Goal: Task Accomplishment & Management: Complete application form

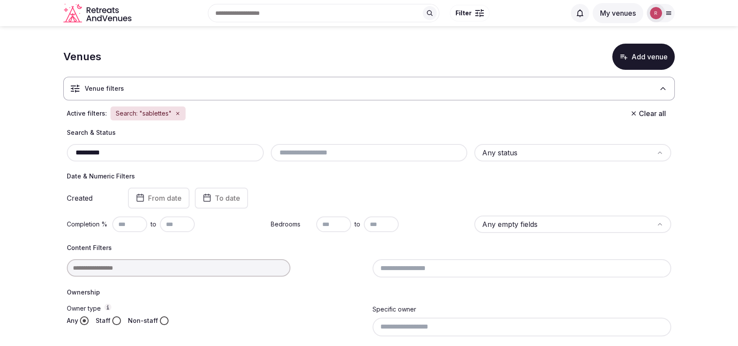
click at [179, 112] on div "Search: "sablettes"" at bounding box center [147, 114] width 75 height 14
click at [175, 113] on icon "button" at bounding box center [177, 113] width 5 height 5
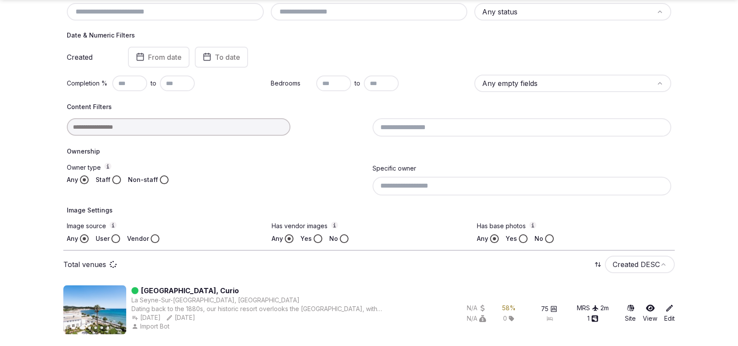
scroll to position [122, 0]
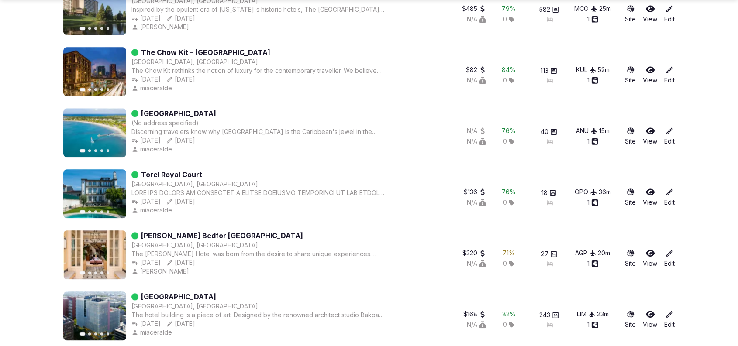
scroll to position [606, 0]
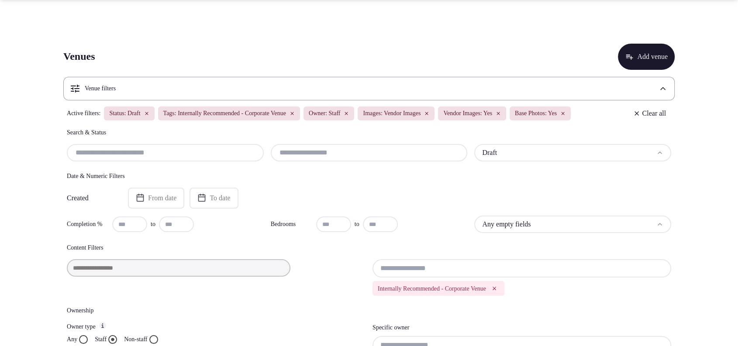
scroll to position [303, 0]
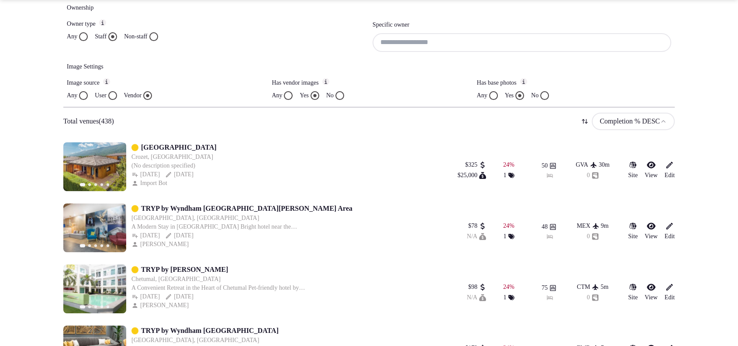
click at [411, 52] on input at bounding box center [521, 42] width 299 height 18
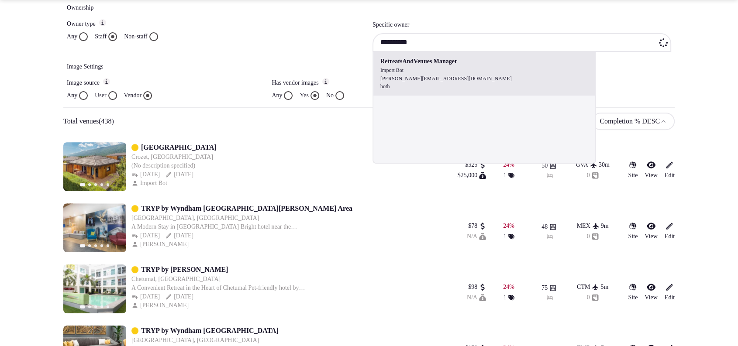
type input "**********"
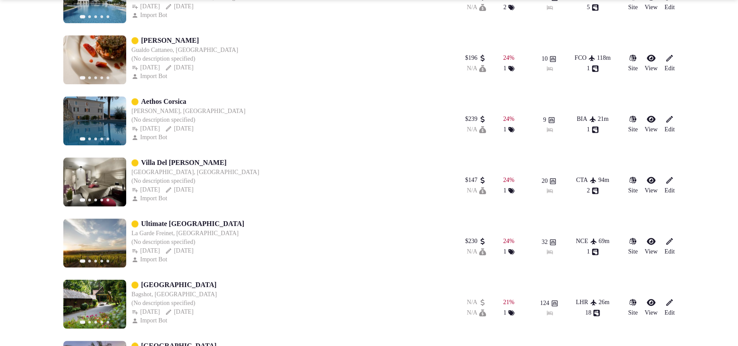
scroll to position [1212, 0]
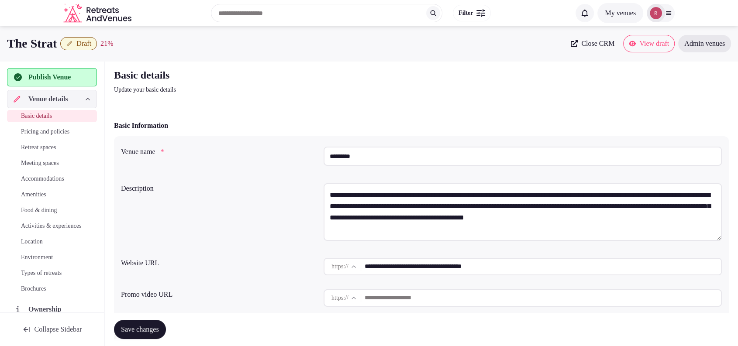
click at [392, 265] on input "**********" at bounding box center [543, 266] width 356 height 17
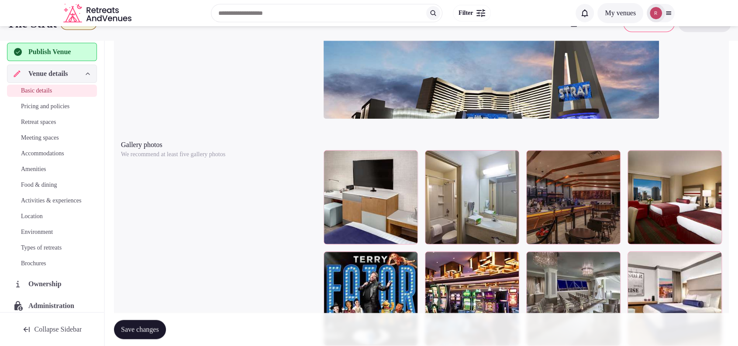
scroll to position [303, 0]
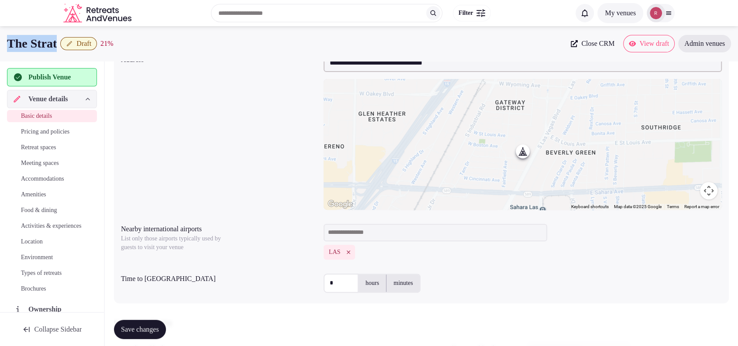
drag, startPoint x: 62, startPoint y: 43, endPoint x: 7, endPoint y: 43, distance: 54.6
click at [7, 43] on h1 "The Strat" at bounding box center [32, 43] width 50 height 17
copy h1 "The Strat"
click at [475, 259] on div "LAS" at bounding box center [523, 241] width 398 height 43
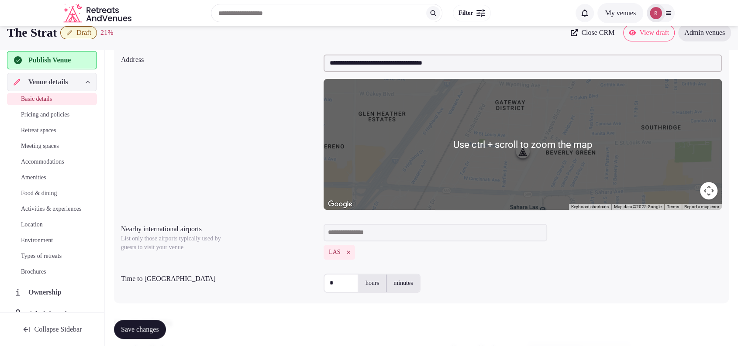
scroll to position [0, 0]
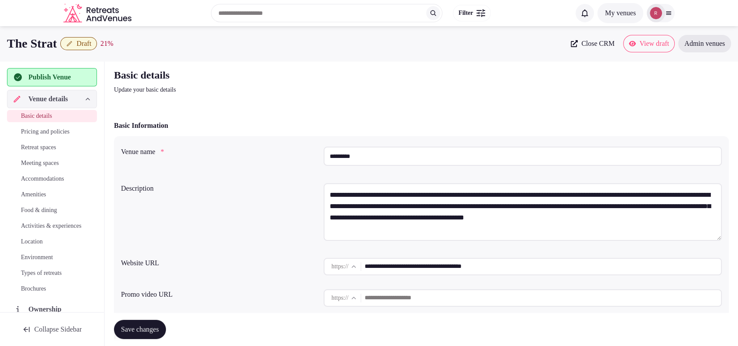
click at [664, 129] on div "Basic Information" at bounding box center [421, 126] width 615 height 10
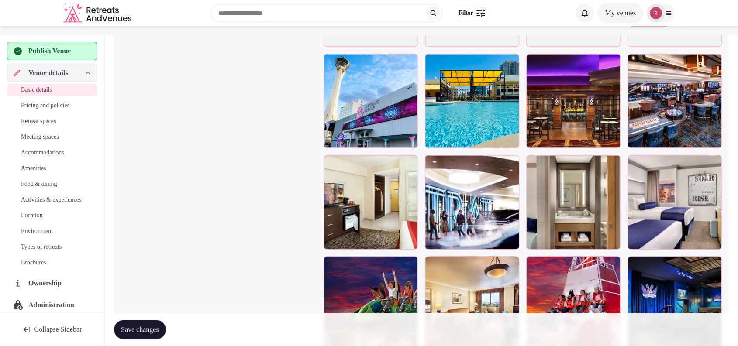
scroll to position [1237, 0]
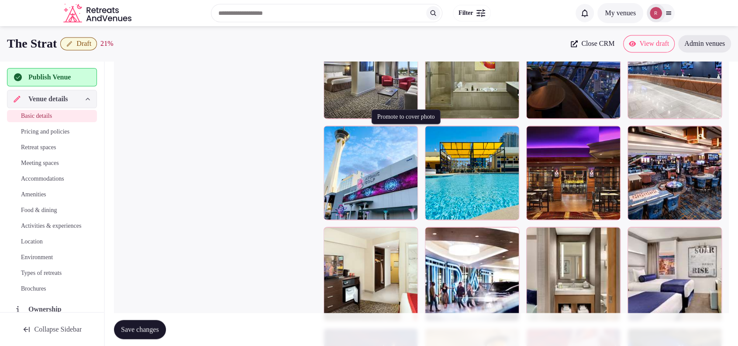
click at [409, 134] on icon "button" at bounding box center [409, 134] width 7 height 7
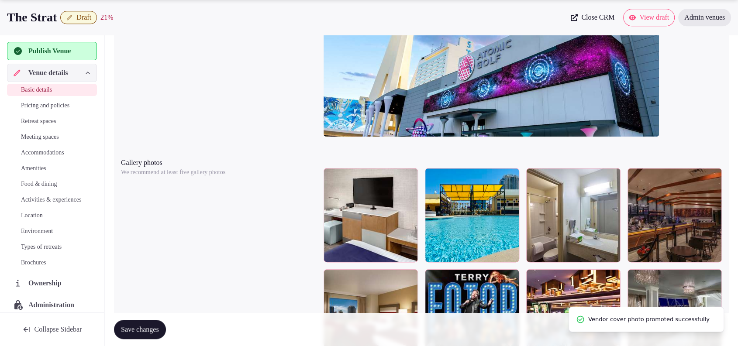
scroll to position [988, 0]
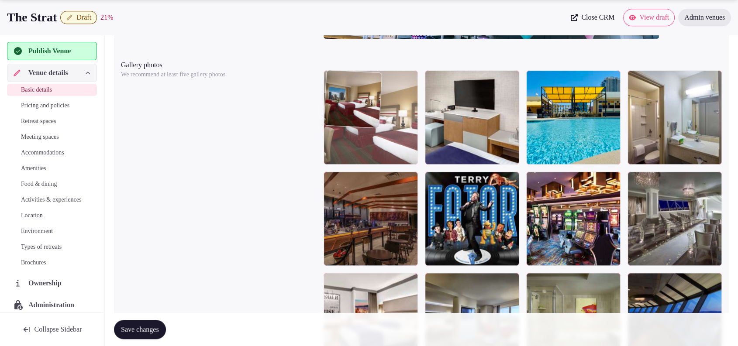
drag, startPoint x: 388, startPoint y: 217, endPoint x: 391, endPoint y: 145, distance: 71.7
click at [391, 145] on body "**********" at bounding box center [369, 228] width 738 height 2433
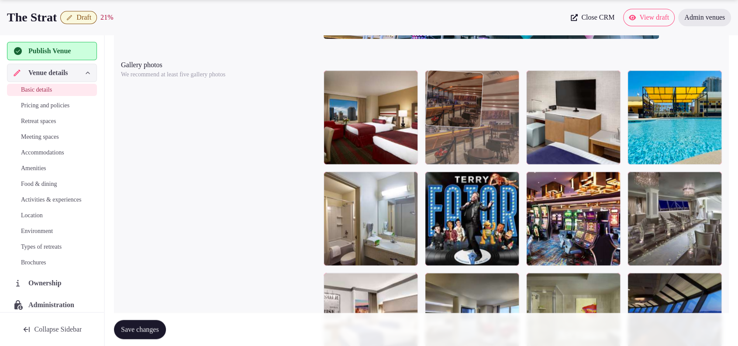
drag, startPoint x: 379, startPoint y: 254, endPoint x: 485, endPoint y: 169, distance: 136.3
click at [485, 169] on body "**********" at bounding box center [369, 228] width 738 height 2433
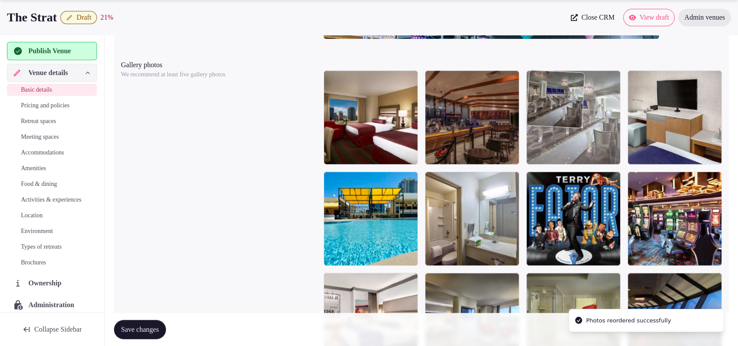
drag, startPoint x: 694, startPoint y: 237, endPoint x: 608, endPoint y: 161, distance: 114.8
click at [608, 161] on body "**********" at bounding box center [369, 228] width 738 height 2433
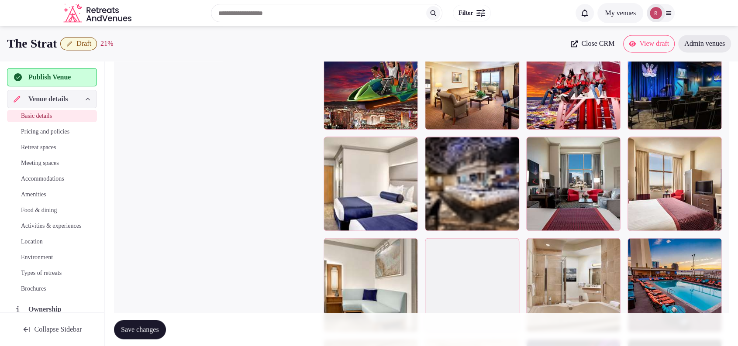
scroll to position [1522, 0]
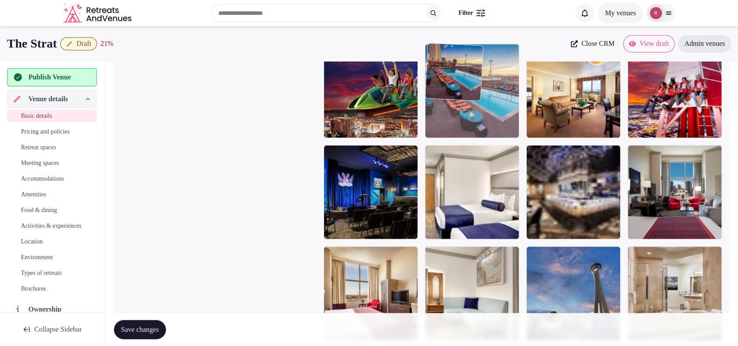
drag, startPoint x: 668, startPoint y: 282, endPoint x: 526, endPoint y: 121, distance: 214.4
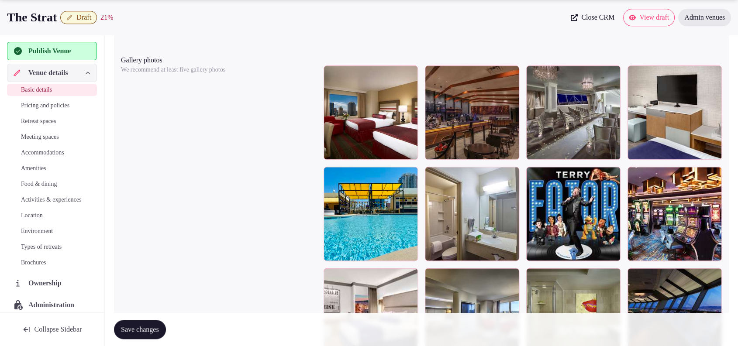
scroll to position [996, 0]
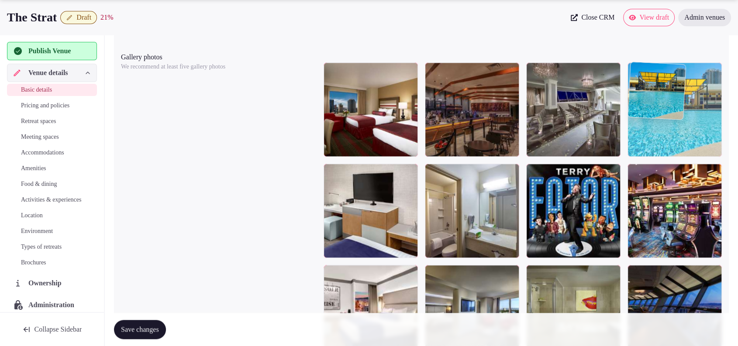
drag, startPoint x: 368, startPoint y: 231, endPoint x: 665, endPoint y: 177, distance: 301.8
click at [665, 177] on body "**********" at bounding box center [369, 220] width 738 height 2433
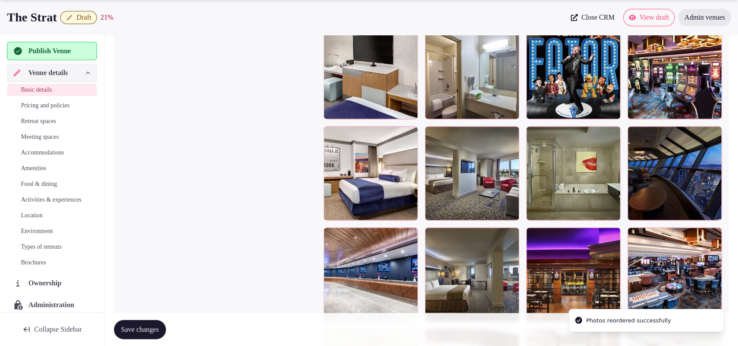
scroll to position [1143, 0]
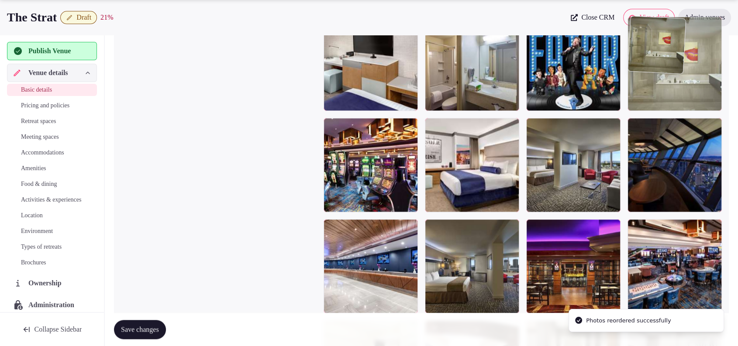
drag, startPoint x: 581, startPoint y: 188, endPoint x: 686, endPoint y: 127, distance: 121.6
click at [686, 127] on body "**********" at bounding box center [369, 73] width 738 height 2433
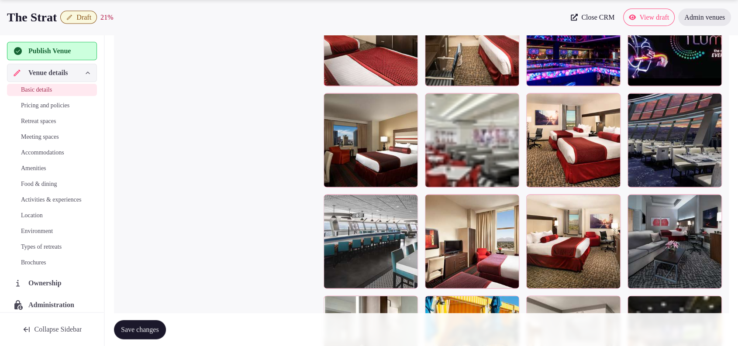
scroll to position [1883, 0]
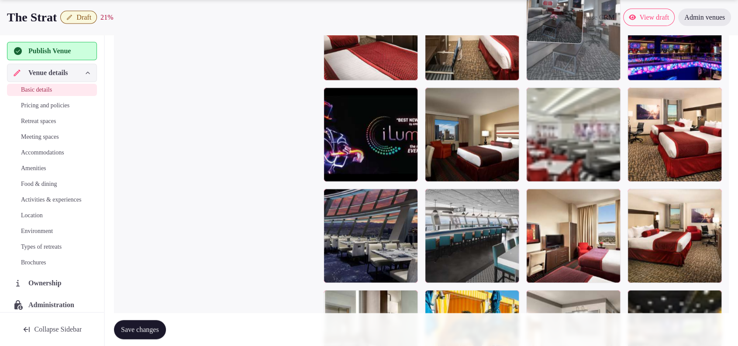
drag, startPoint x: 671, startPoint y: 279, endPoint x: 616, endPoint y: 92, distance: 194.8
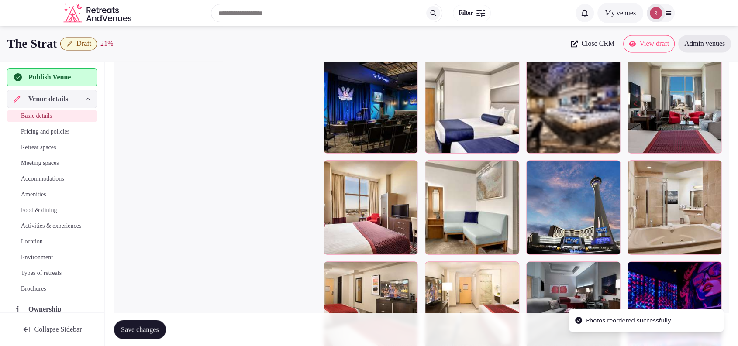
scroll to position [1587, 0]
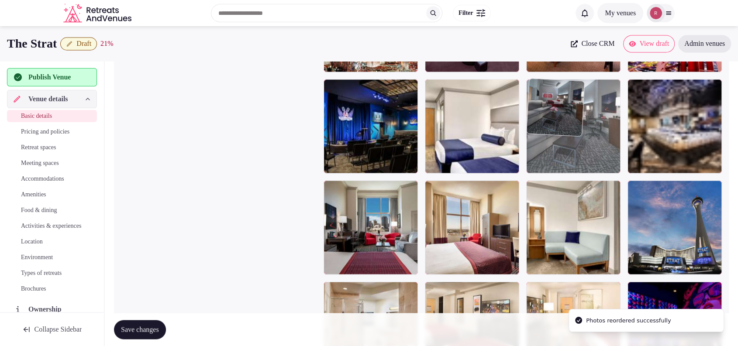
drag, startPoint x: 578, startPoint y: 296, endPoint x: 585, endPoint y: 146, distance: 150.7
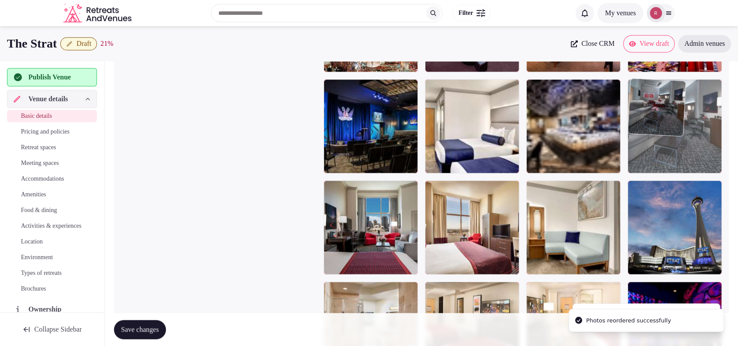
drag, startPoint x: 574, startPoint y: 138, endPoint x: 646, endPoint y: 127, distance: 73.3
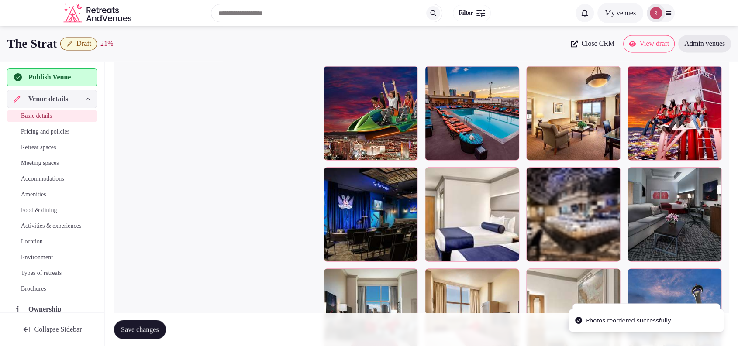
scroll to position [1465, 0]
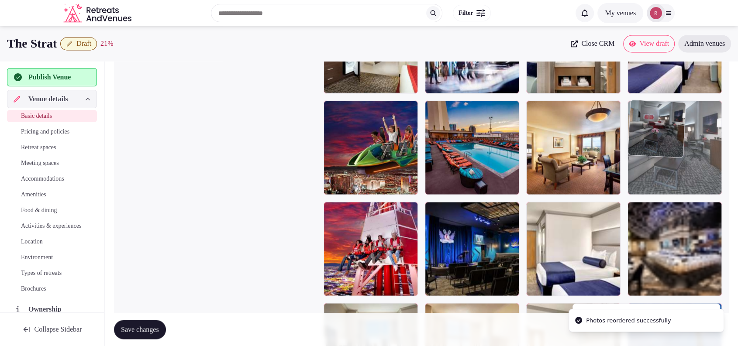
drag, startPoint x: 678, startPoint y: 184, endPoint x: 688, endPoint y: 133, distance: 52.1
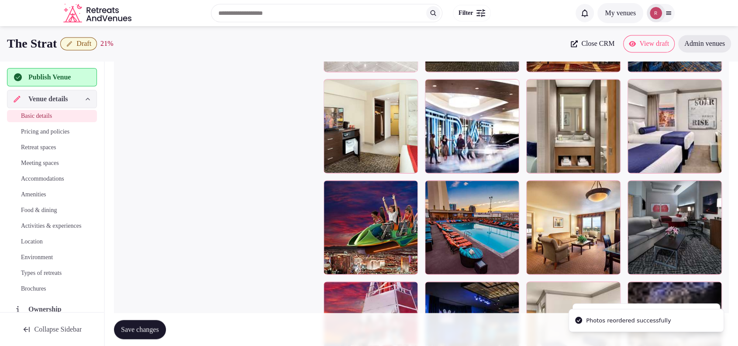
scroll to position [1374, 0]
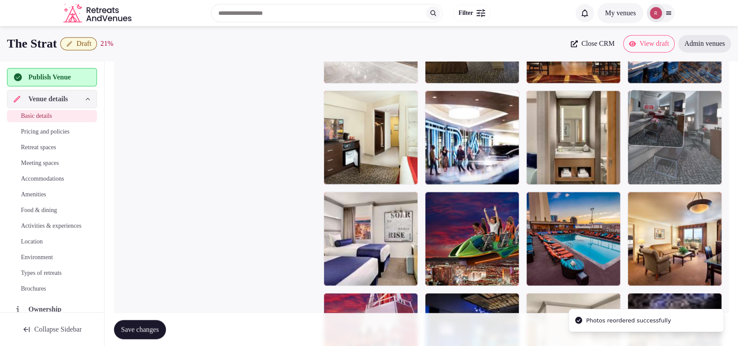
drag, startPoint x: 667, startPoint y: 264, endPoint x: 671, endPoint y: 182, distance: 82.6
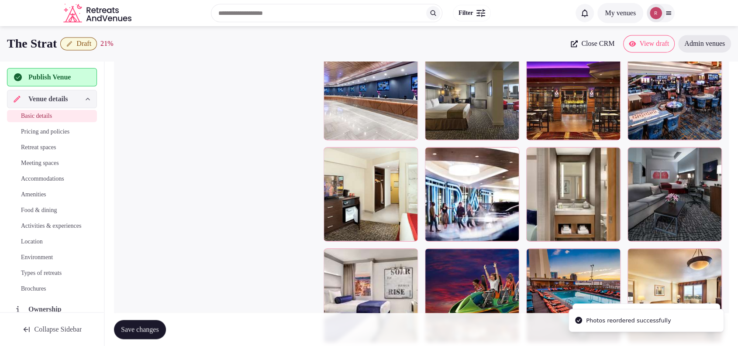
scroll to position [1219, 0]
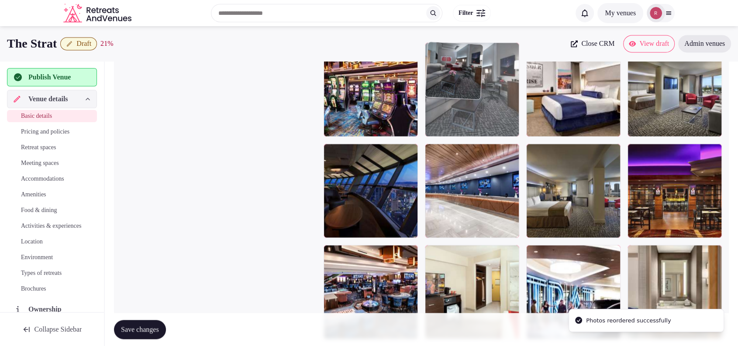
drag, startPoint x: 681, startPoint y: 284, endPoint x: 516, endPoint y: 121, distance: 231.2
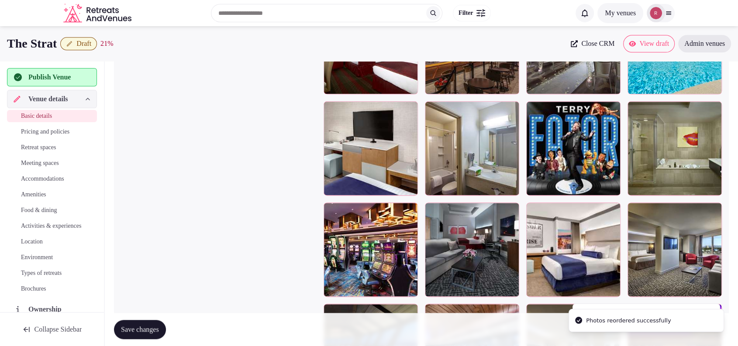
scroll to position [1044, 0]
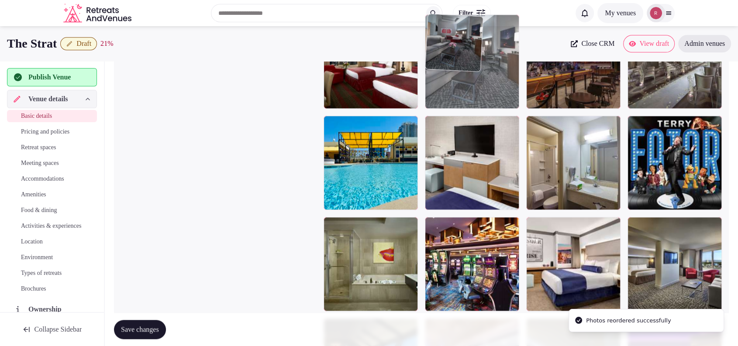
drag, startPoint x: 475, startPoint y: 181, endPoint x: 465, endPoint y: 125, distance: 56.9
click at [465, 125] on body "**********" at bounding box center [369, 172] width 738 height 2433
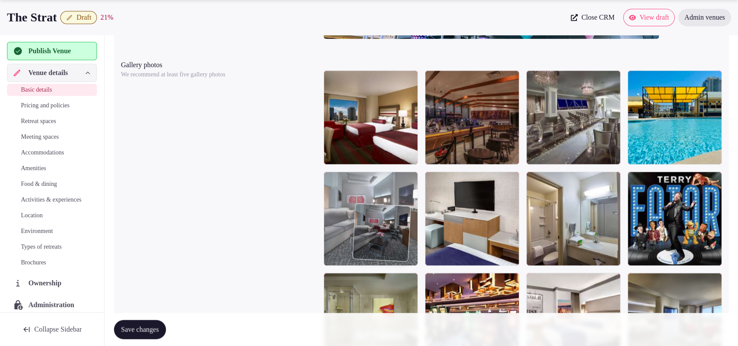
scroll to position [995, 0]
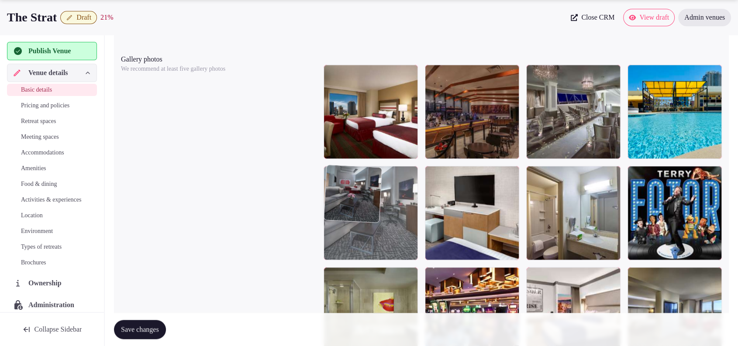
drag, startPoint x: 468, startPoint y: 207, endPoint x: 400, endPoint y: 283, distance: 102.4
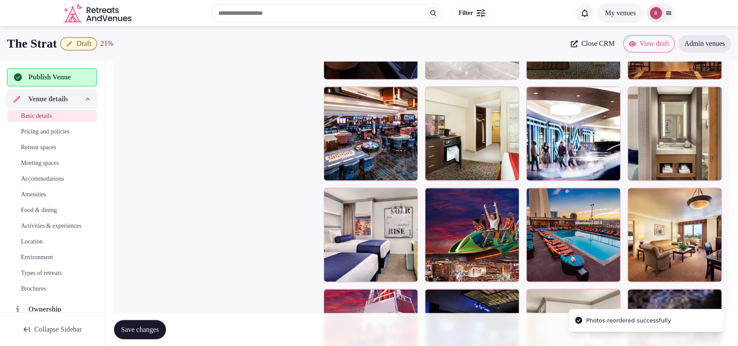
scroll to position [1369, 0]
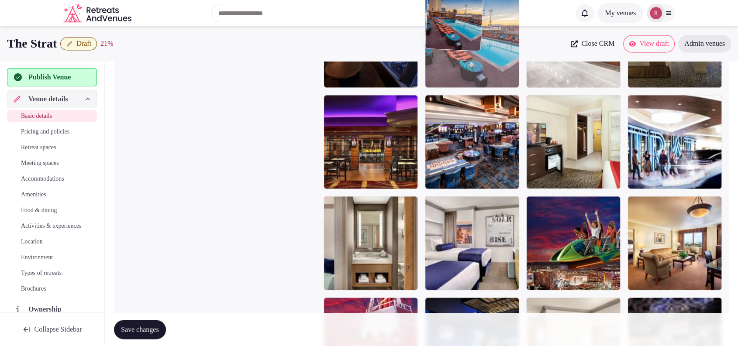
drag, startPoint x: 545, startPoint y: 190, endPoint x: 500, endPoint y: 114, distance: 88.1
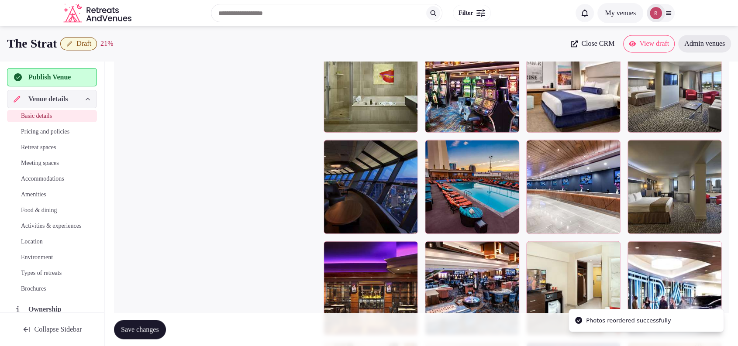
scroll to position [1186, 0]
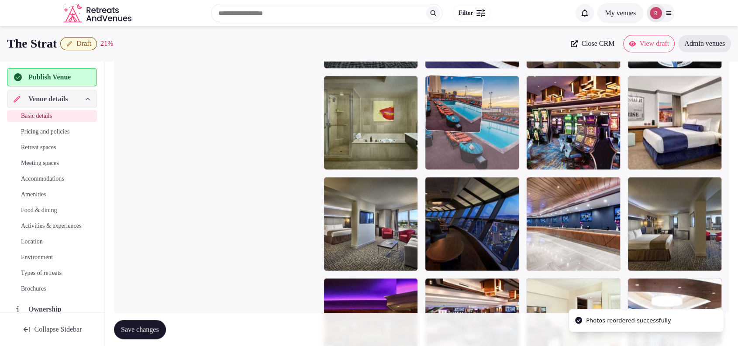
drag, startPoint x: 472, startPoint y: 173, endPoint x: 475, endPoint y: 160, distance: 13.6
click at [475, 160] on body "**********" at bounding box center [369, 30] width 738 height 2433
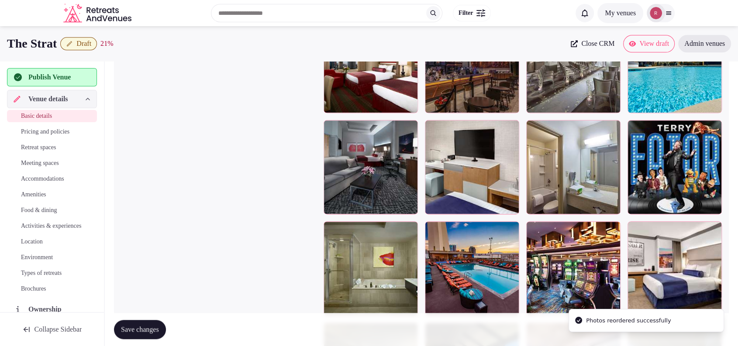
scroll to position [1029, 0]
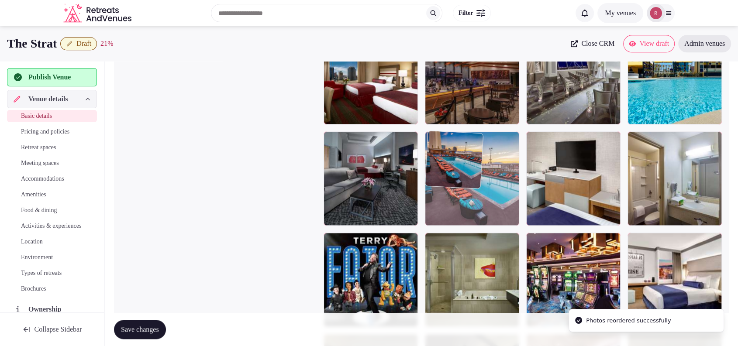
drag, startPoint x: 480, startPoint y: 270, endPoint x: 492, endPoint y: 221, distance: 50.7
click at [492, 218] on body "**********" at bounding box center [369, 187] width 738 height 2433
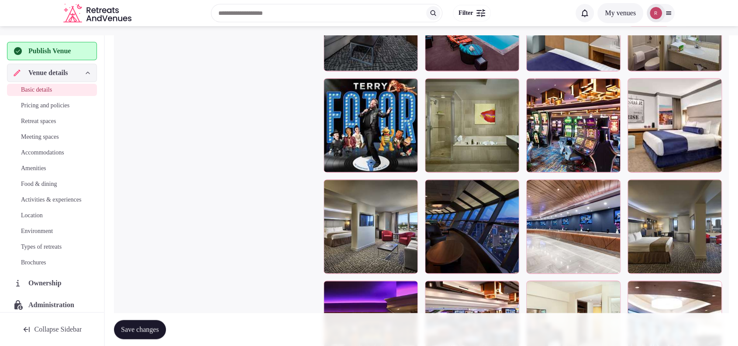
scroll to position [997, 0]
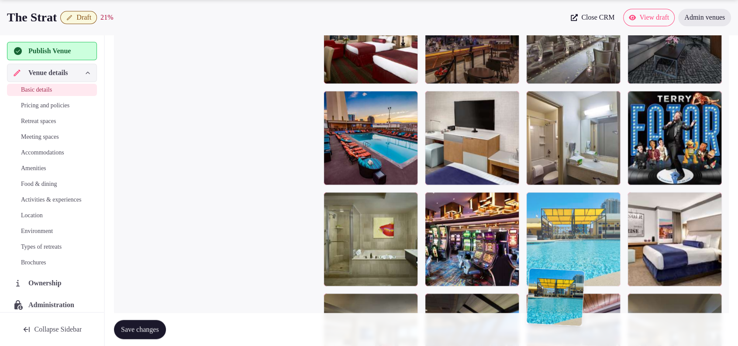
drag, startPoint x: 702, startPoint y: 139, endPoint x: 663, endPoint y: 321, distance: 186.6
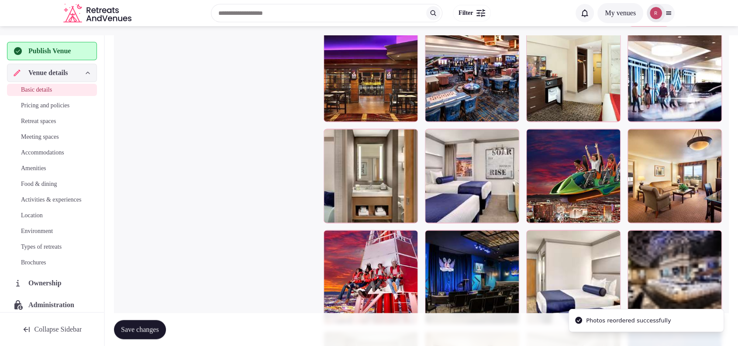
scroll to position [1324, 0]
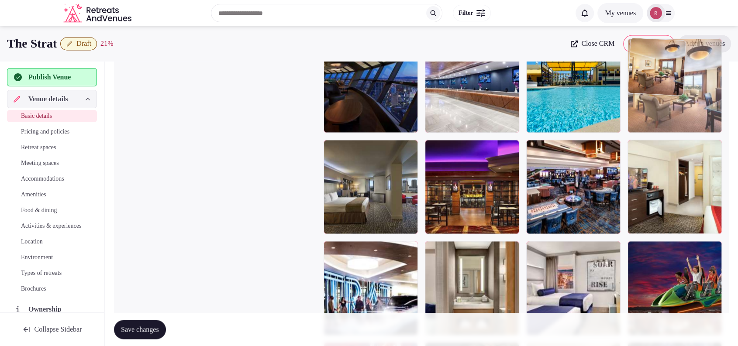
drag, startPoint x: 683, startPoint y: 262, endPoint x: 706, endPoint y: 114, distance: 149.7
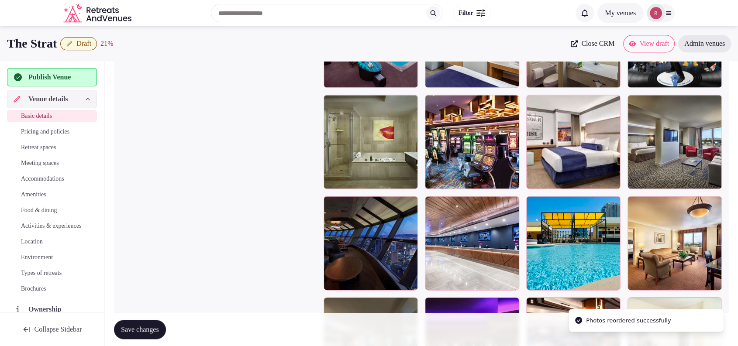
scroll to position [1150, 0]
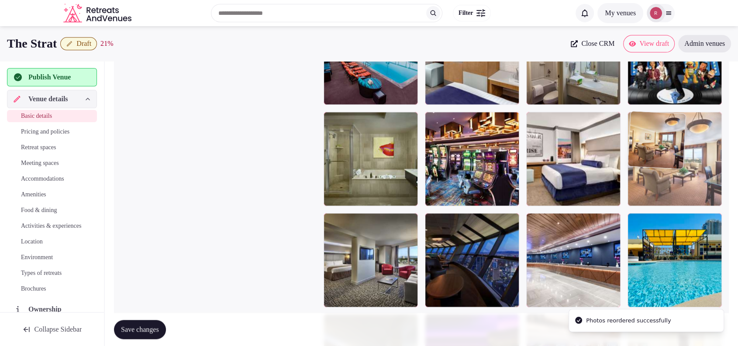
drag, startPoint x: 689, startPoint y: 238, endPoint x: 718, endPoint y: 106, distance: 134.4
click at [718, 106] on body "**********" at bounding box center [369, 66] width 738 height 2433
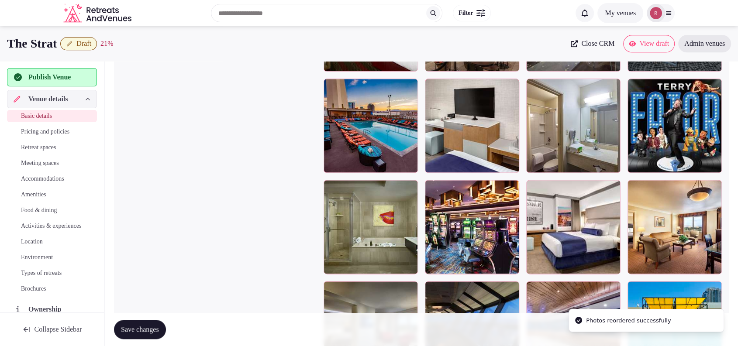
scroll to position [1041, 0]
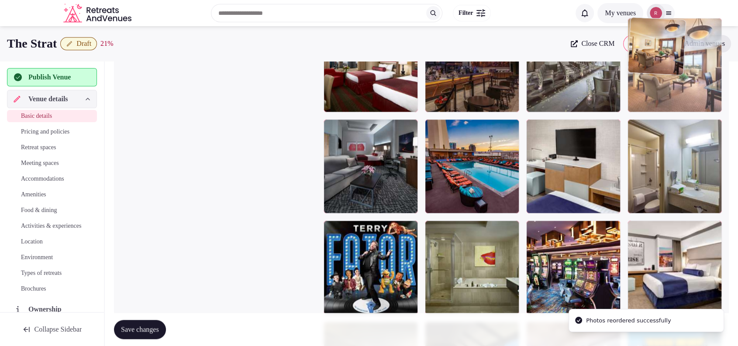
drag, startPoint x: 678, startPoint y: 275, endPoint x: 716, endPoint y: 117, distance: 162.5
click at [716, 117] on body "**********" at bounding box center [369, 175] width 738 height 2433
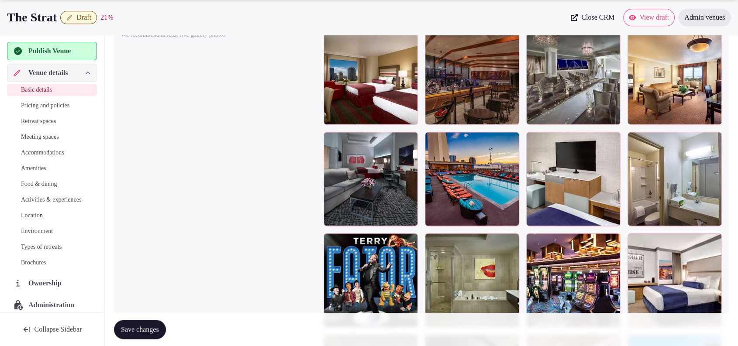
scroll to position [1037, 0]
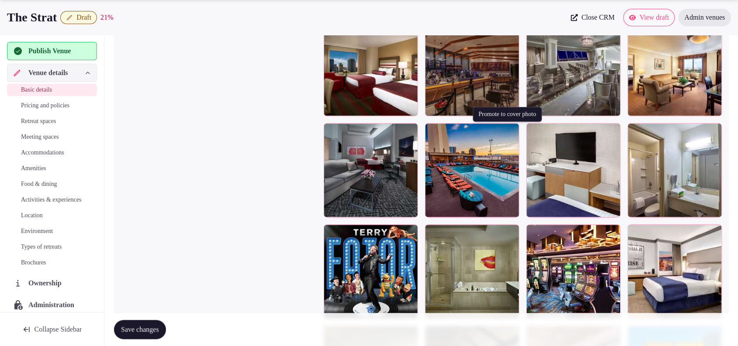
click at [514, 129] on icon "button" at bounding box center [510, 131] width 7 height 7
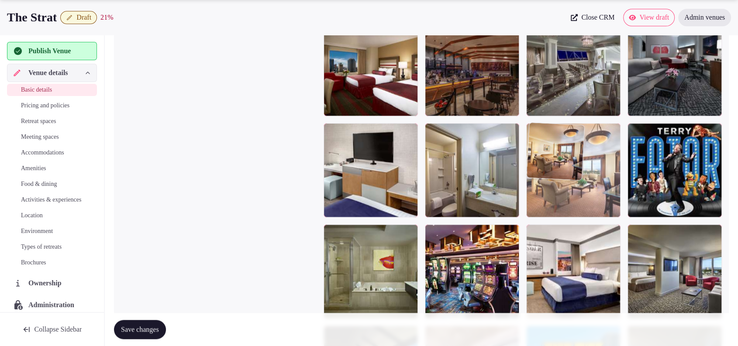
drag, startPoint x: 665, startPoint y: 80, endPoint x: 539, endPoint y: 198, distance: 173.0
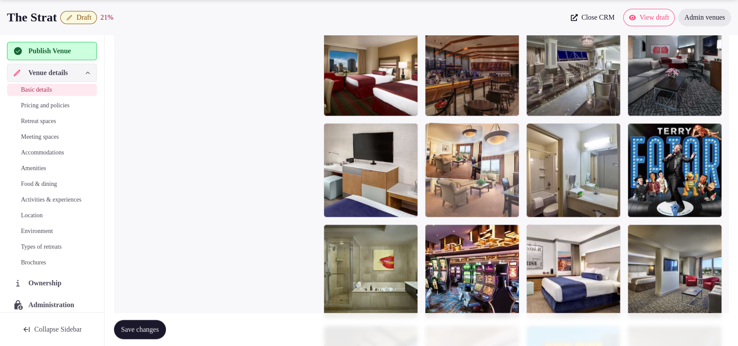
drag, startPoint x: 559, startPoint y: 193, endPoint x: 476, endPoint y: 195, distance: 83.0
click at [476, 195] on body "**********" at bounding box center [369, 179] width 738 height 2433
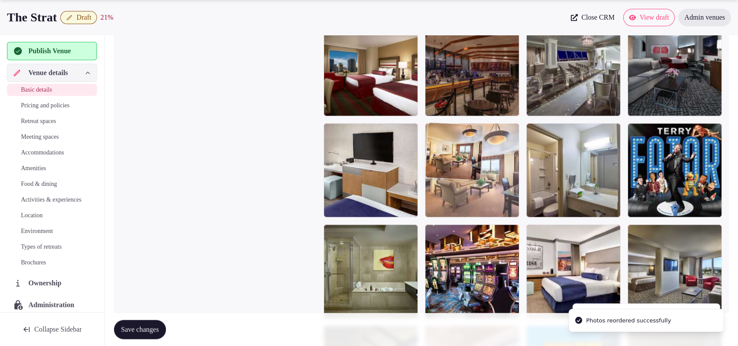
drag, startPoint x: 687, startPoint y: 94, endPoint x: 516, endPoint y: 200, distance: 200.9
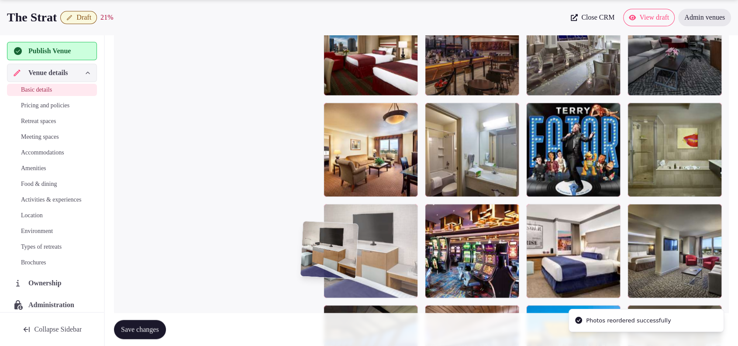
scroll to position [1110, 0]
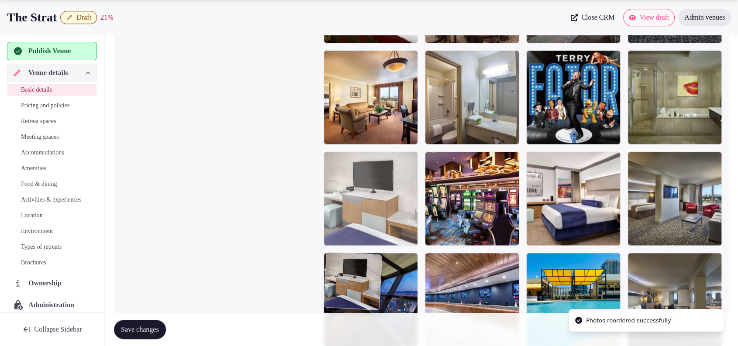
drag, startPoint x: 412, startPoint y: 195, endPoint x: 390, endPoint y: 295, distance: 102.4
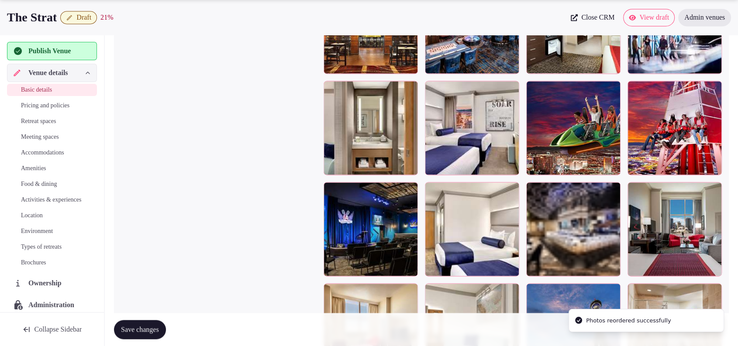
scroll to position [1495, 0]
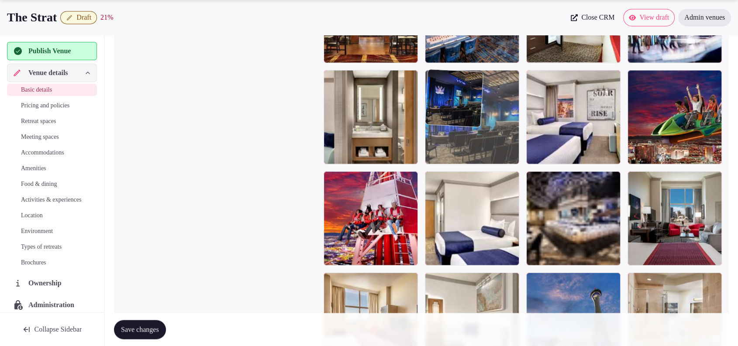
drag, startPoint x: 399, startPoint y: 227, endPoint x: 502, endPoint y: 96, distance: 166.4
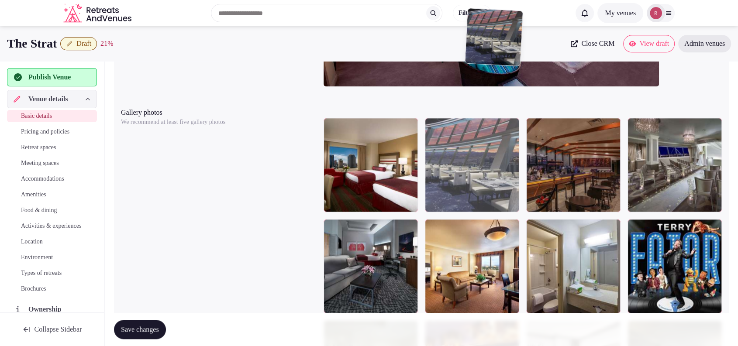
scroll to position [929, 0]
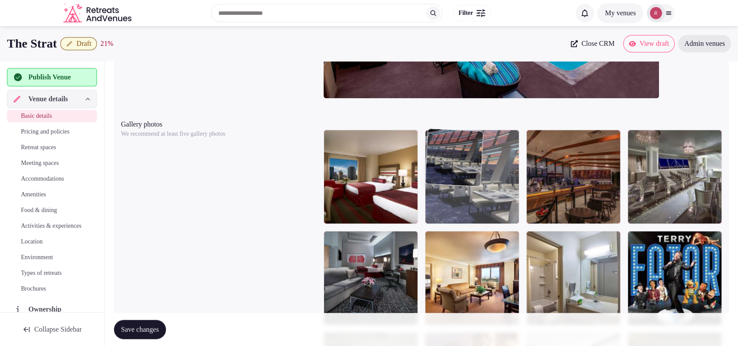
drag, startPoint x: 650, startPoint y: 179, endPoint x: 523, endPoint y: 200, distance: 127.8
click at [523, 200] on body "**********" at bounding box center [369, 287] width 738 height 2433
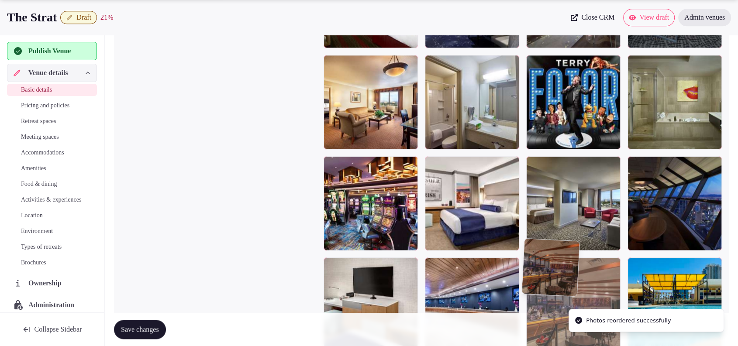
scroll to position [1147, 0]
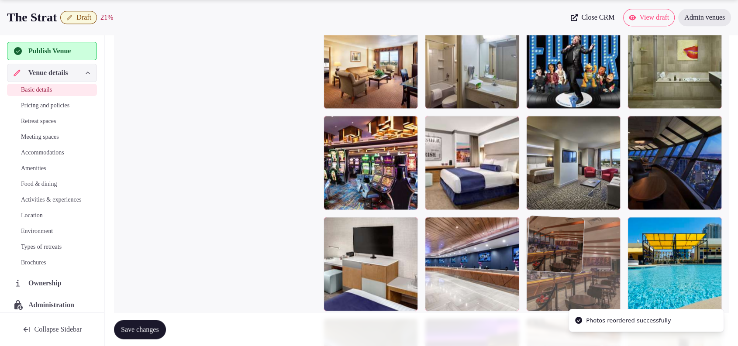
drag, startPoint x: 580, startPoint y: 186, endPoint x: 577, endPoint y: 294, distance: 108.3
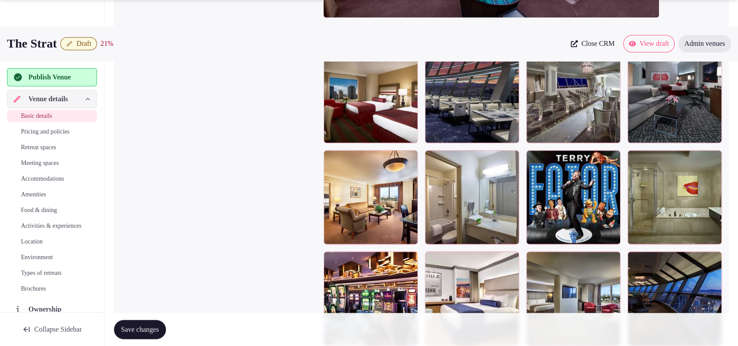
scroll to position [1013, 0]
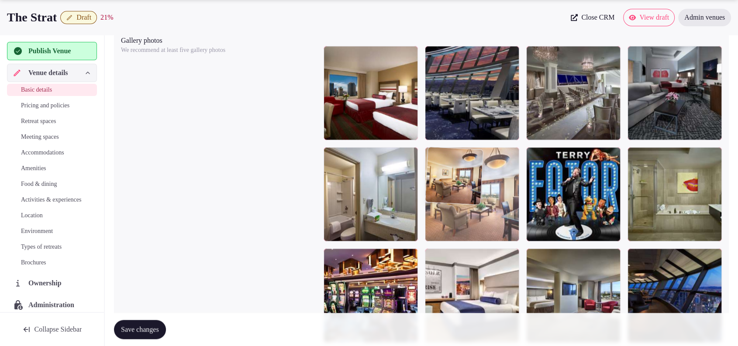
drag, startPoint x: 398, startPoint y: 203, endPoint x: 475, endPoint y: 213, distance: 77.1
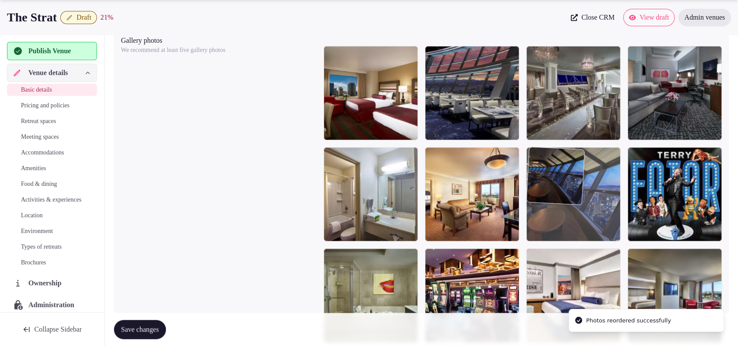
drag, startPoint x: 701, startPoint y: 287, endPoint x: 610, endPoint y: 205, distance: 122.1
click at [610, 205] on body "**********" at bounding box center [369, 203] width 738 height 2433
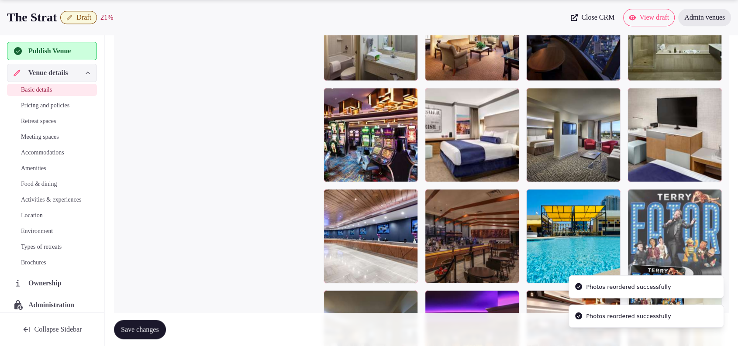
drag, startPoint x: 652, startPoint y: 275, endPoint x: 648, endPoint y: 305, distance: 30.4
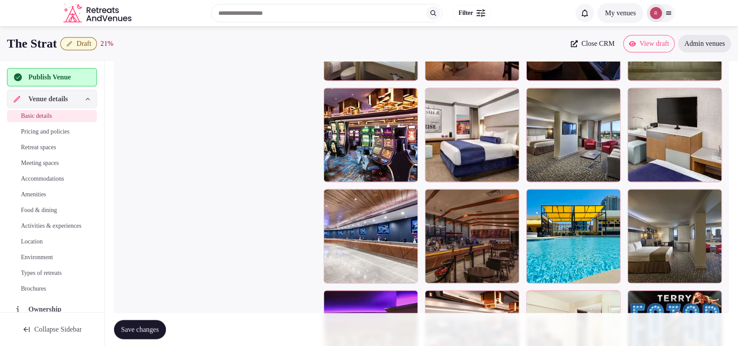
scroll to position [1136, 0]
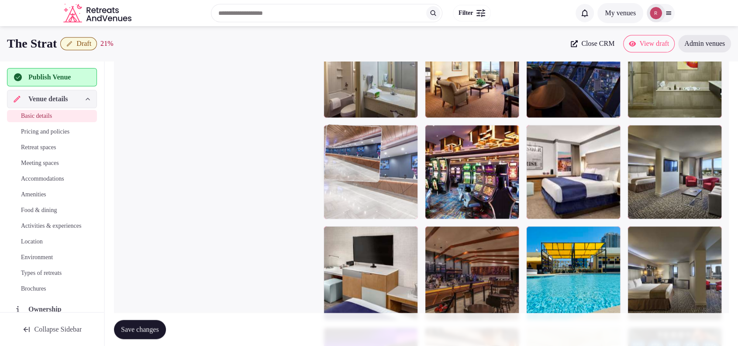
drag, startPoint x: 369, startPoint y: 267, endPoint x: 404, endPoint y: 182, distance: 91.8
click at [404, 182] on body "**********" at bounding box center [369, 80] width 738 height 2433
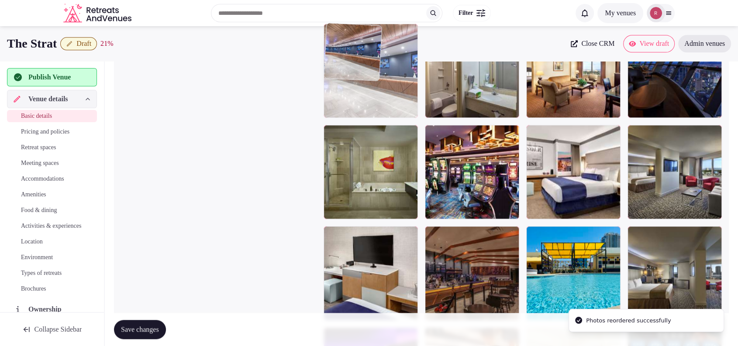
drag, startPoint x: 387, startPoint y: 161, endPoint x: 401, endPoint y: 104, distance: 58.5
click at [401, 104] on body "**********" at bounding box center [369, 80] width 738 height 2433
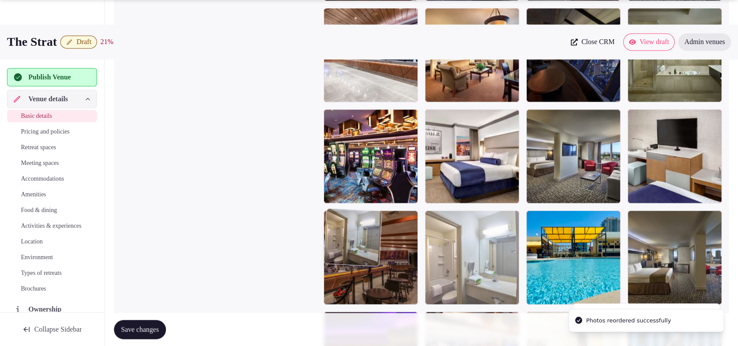
drag, startPoint x: 456, startPoint y: 97, endPoint x: 423, endPoint y: 287, distance: 192.2
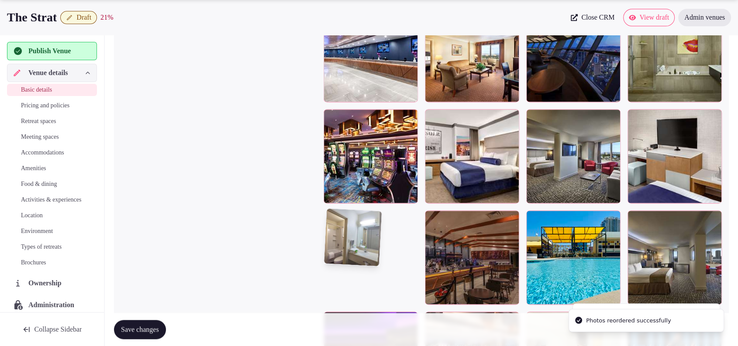
scroll to position [1153, 0]
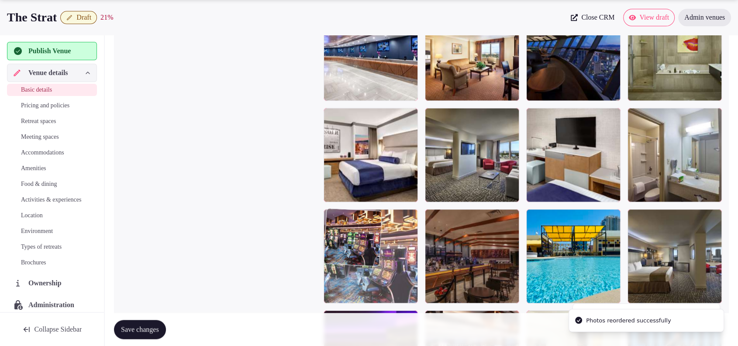
drag, startPoint x: 386, startPoint y: 169, endPoint x: 380, endPoint y: 260, distance: 91.9
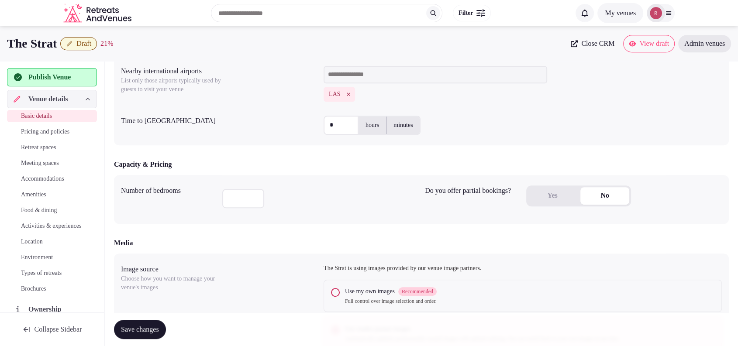
scroll to position [450, 0]
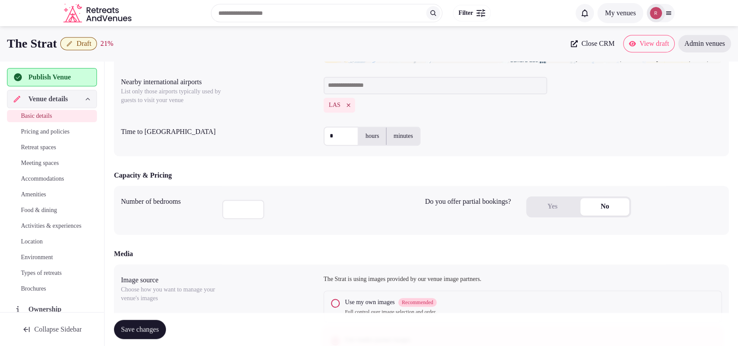
click at [546, 196] on div "Yes No" at bounding box center [578, 206] width 105 height 21
click at [546, 207] on button "Yes" at bounding box center [552, 206] width 49 height 17
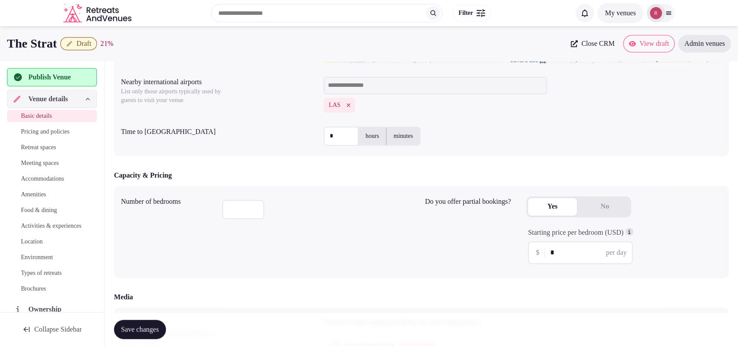
click at [580, 248] on input "*" at bounding box center [587, 253] width 75 height 10
type input "**"
click at [486, 293] on div "Media" at bounding box center [421, 297] width 615 height 10
click at [150, 329] on span "Save changes" at bounding box center [140, 329] width 38 height 9
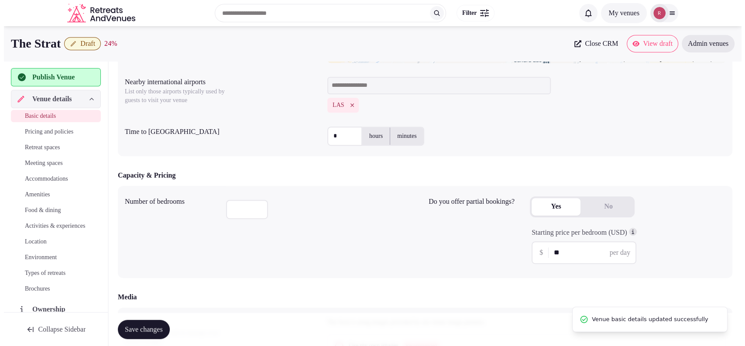
scroll to position [0, 0]
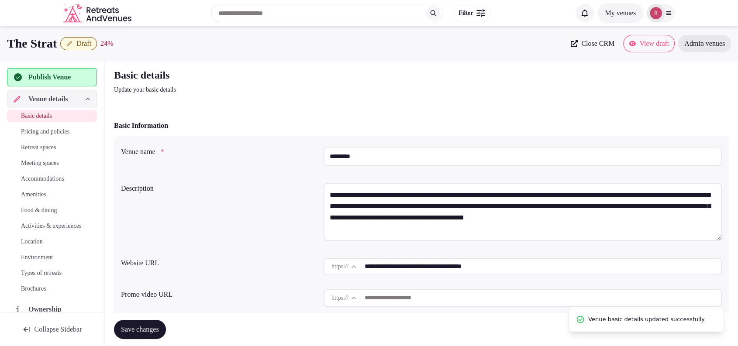
click at [49, 146] on span "Retreat spaces" at bounding box center [38, 147] width 35 height 9
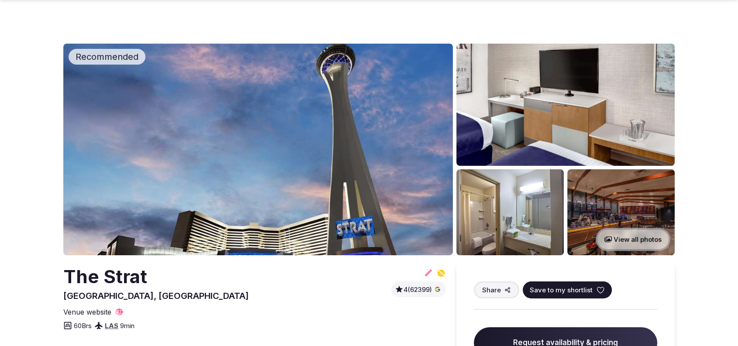
scroll to position [303, 0]
